Goal: Information Seeking & Learning: Learn about a topic

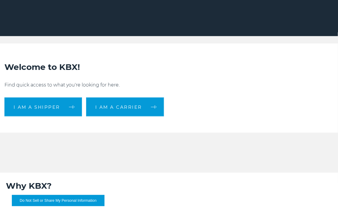
scroll to position [148, 0]
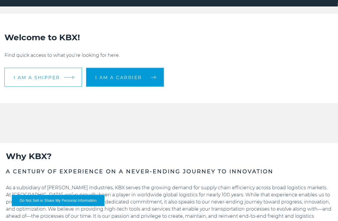
click at [56, 77] on span "I am a shipper" at bounding box center [37, 77] width 46 height 4
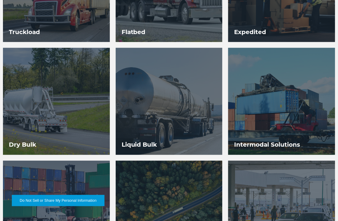
scroll to position [414, 0]
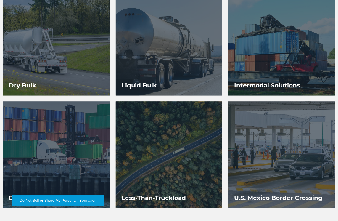
click at [164, 196] on h3 "Less-Than-Truckload" at bounding box center [154, 198] width 76 height 20
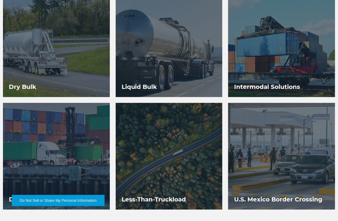
click at [274, 198] on h3 "U.S. Mexico Border Crossing" at bounding box center [278, 199] width 100 height 20
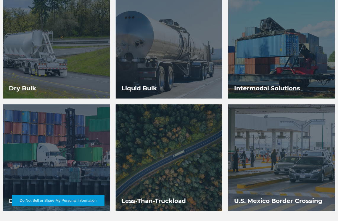
click at [167, 200] on h3 "Less-Than-Truckload" at bounding box center [154, 201] width 76 height 20
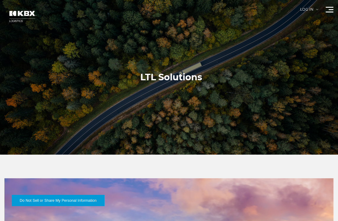
click at [71, 200] on button "Do Not Sell or Share My Personal Information" at bounding box center [58, 200] width 93 height 11
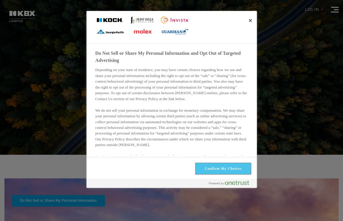
click at [215, 170] on button "Confirm My Choices" at bounding box center [222, 168] width 55 height 11
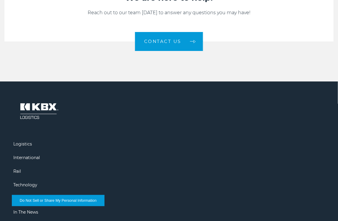
scroll to position [858, 0]
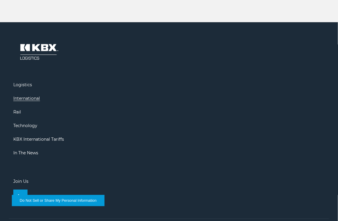
click at [25, 98] on link "International" at bounding box center [26, 98] width 27 height 5
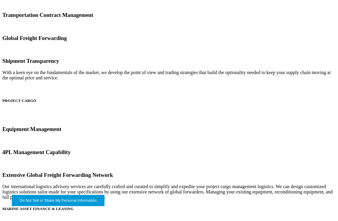
scroll to position [385, 0]
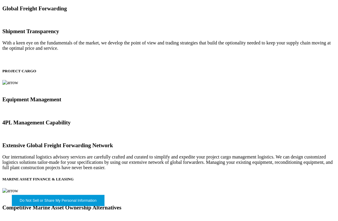
click at [18, 84] on span at bounding box center [10, 82] width 16 height 5
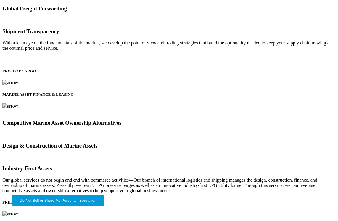
click at [18, 211] on img at bounding box center [10, 213] width 16 height 5
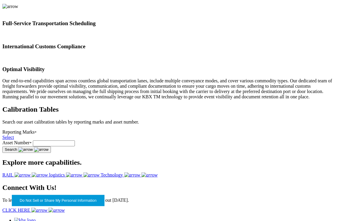
scroll to position [621, 0]
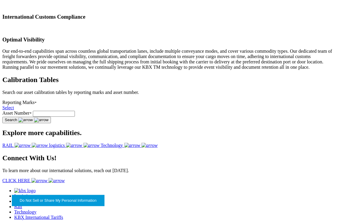
click at [14, 110] on span at bounding box center [14, 107] width 0 height 5
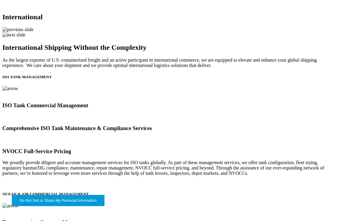
scroll to position [0, 0]
